Goal: Task Accomplishment & Management: Complete application form

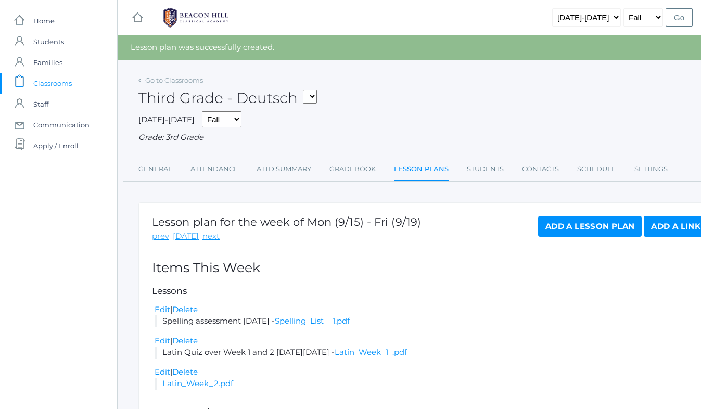
scroll to position [156, 0]
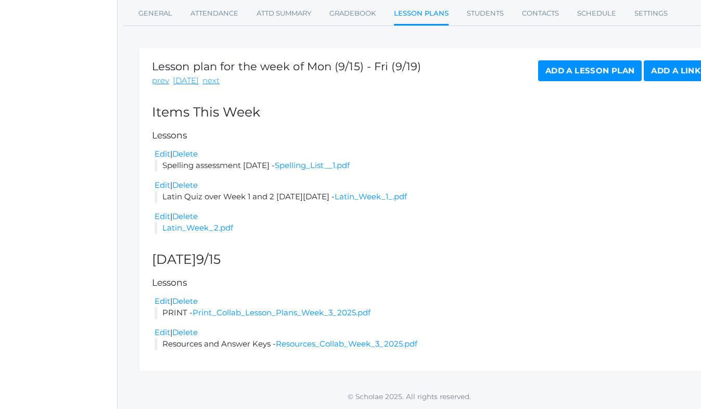
click at [595, 69] on link "Add a Lesson Plan" at bounding box center [590, 70] width 104 height 21
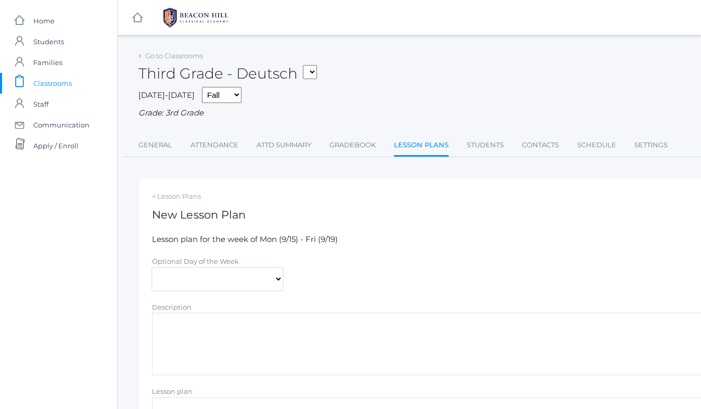
click at [208, 278] on select "[DATE] [DATE] [DATE] [DATE] [DATE]" at bounding box center [217, 278] width 131 height 23
select select "[DATE]"
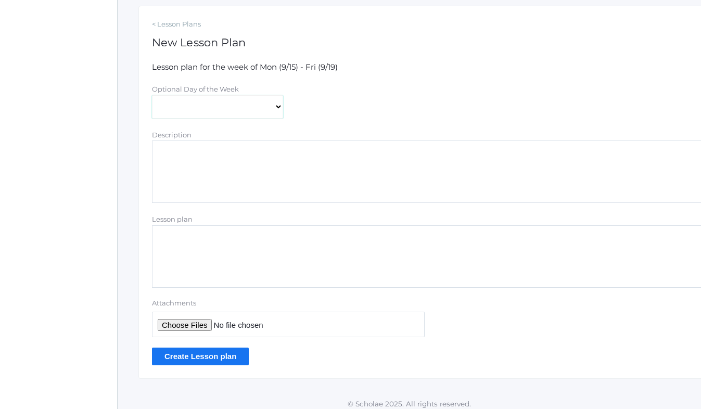
scroll to position [180, 0]
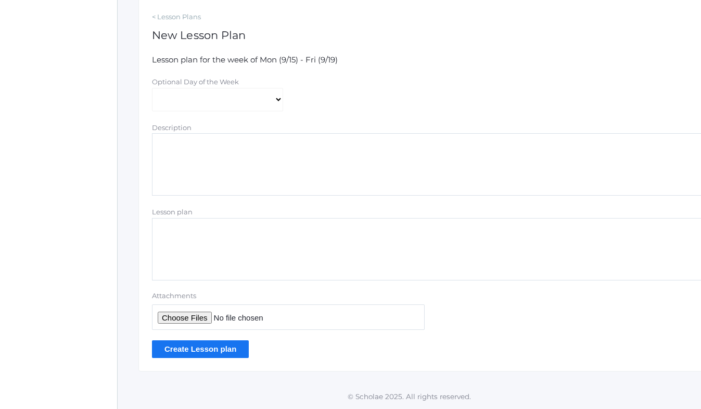
click at [188, 318] on input "Attachments" at bounding box center [288, 316] width 273 height 25
type input "C:\fakepath\Week 4 Lesson Plans 2025.pdf"
click at [204, 350] on input "Create Lesson plan" at bounding box center [200, 348] width 97 height 17
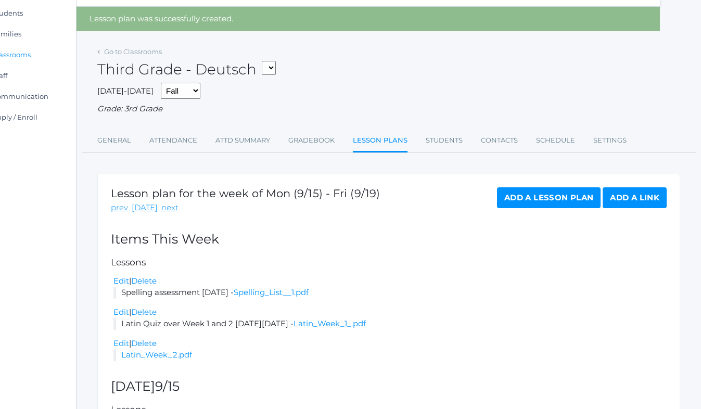
scroll to position [0, 41]
